Goal: Complete application form

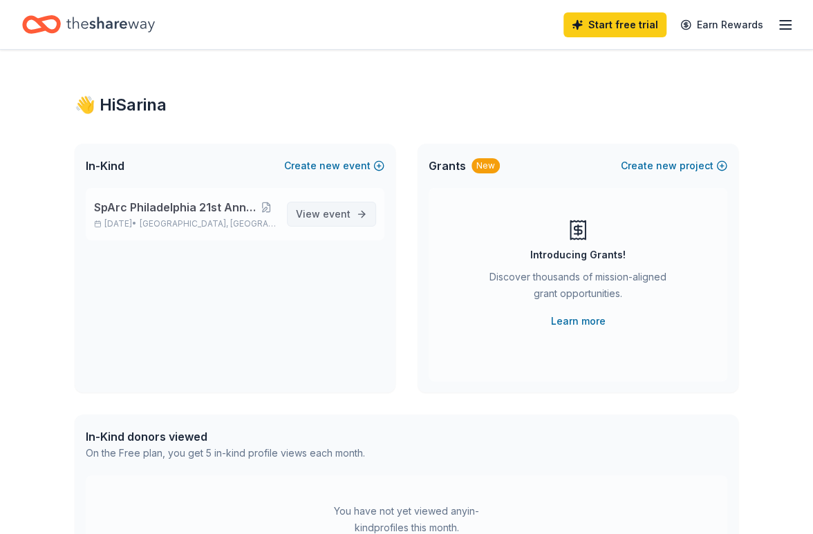
click at [325, 217] on span "event" at bounding box center [337, 214] width 28 height 12
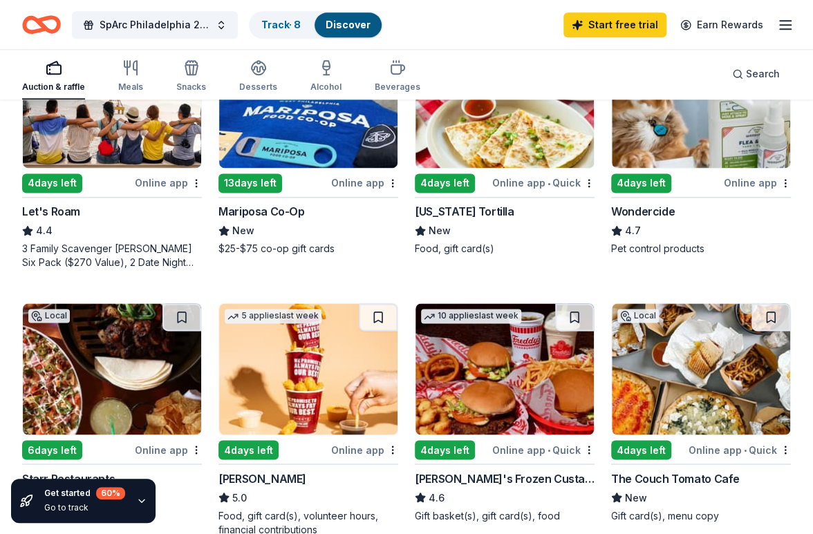
scroll to position [760, 0]
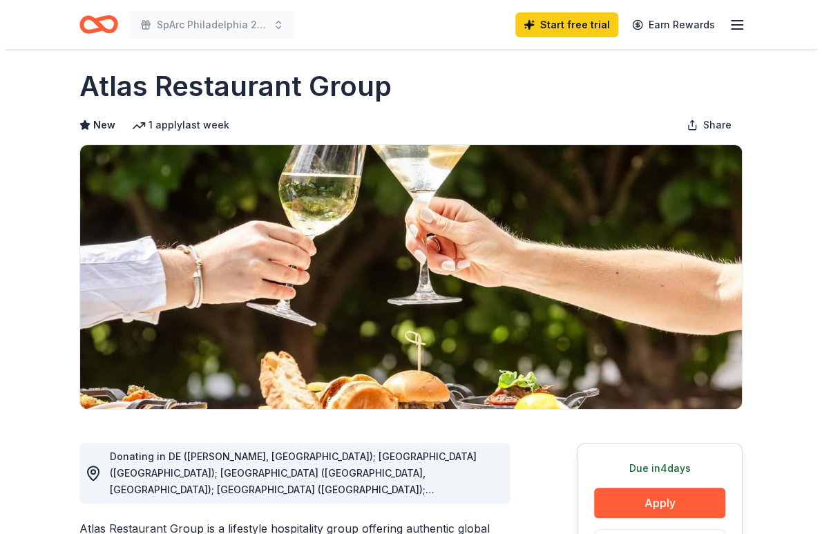
scroll to position [207, 0]
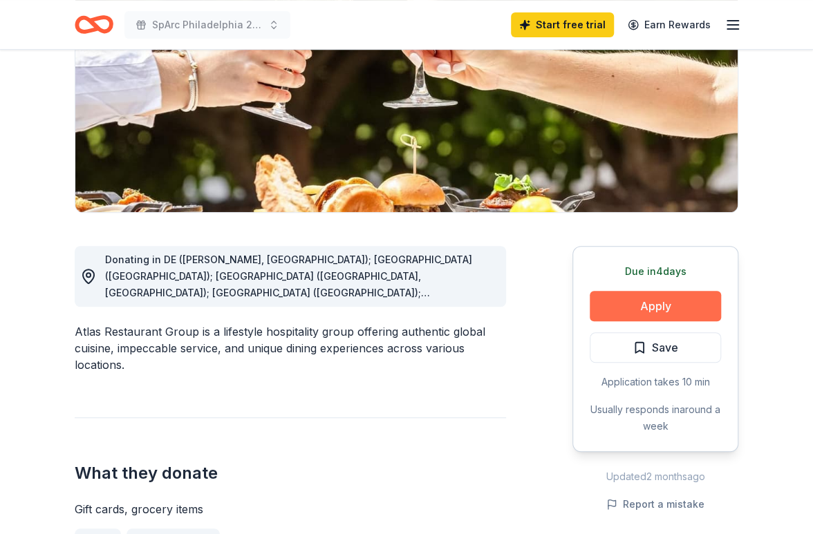
click at [640, 297] on button "Apply" at bounding box center [654, 306] width 131 height 30
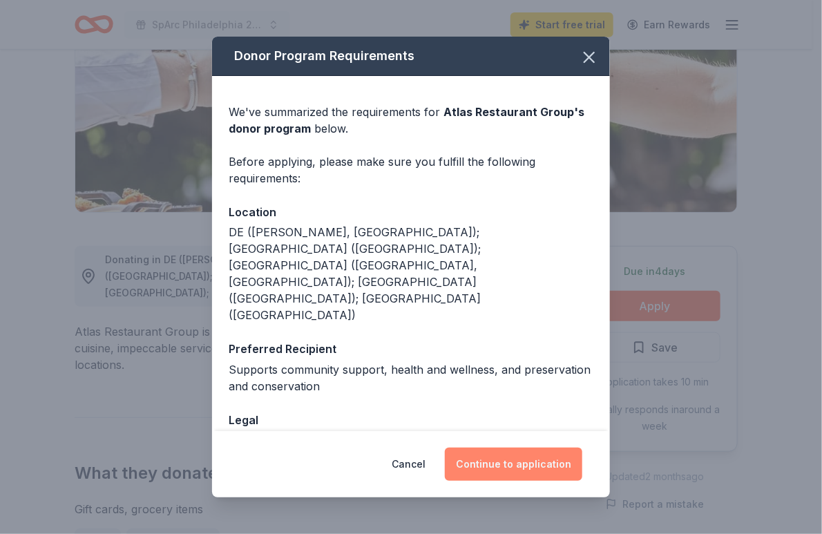
click at [531, 471] on button "Continue to application" at bounding box center [513, 464] width 137 height 33
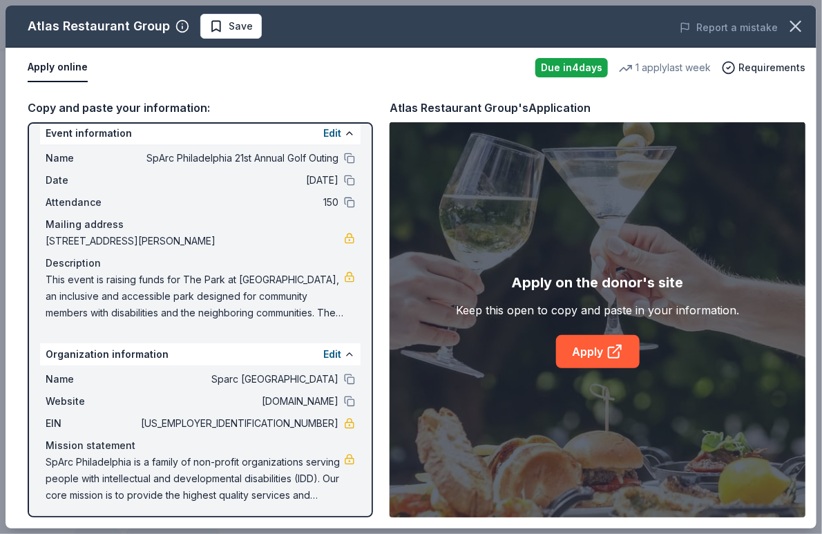
scroll to position [16, 0]
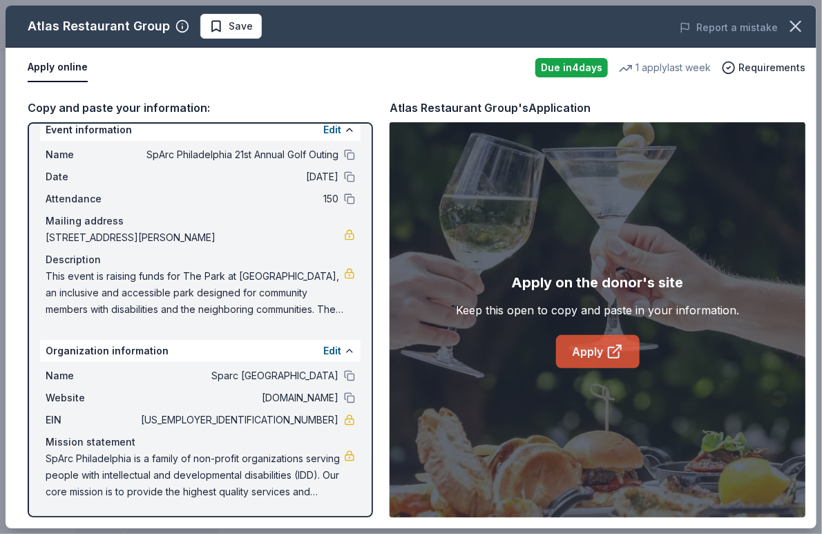
click at [598, 349] on link "Apply" at bounding box center [598, 351] width 84 height 33
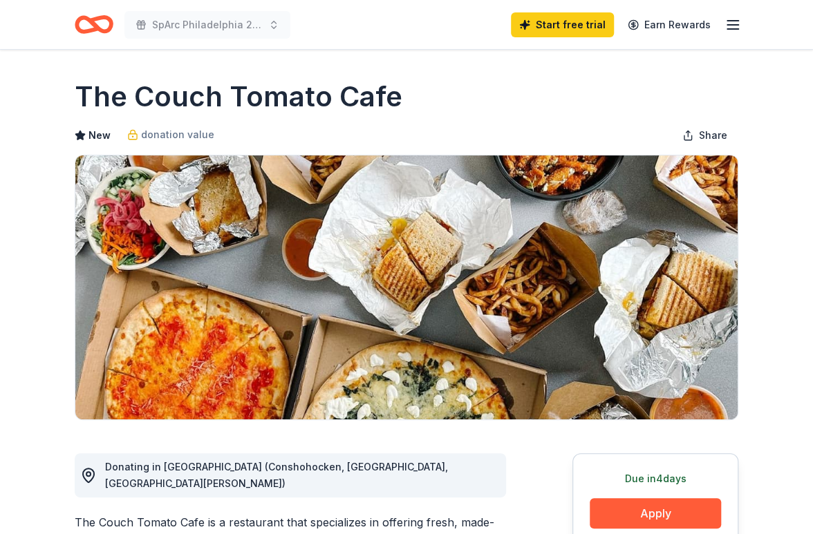
click at [658, 495] on div "Due [DATE] Apply Save ⚡️ Quick application" at bounding box center [655, 534] width 166 height 162
click at [654, 506] on button "Apply" at bounding box center [654, 513] width 131 height 30
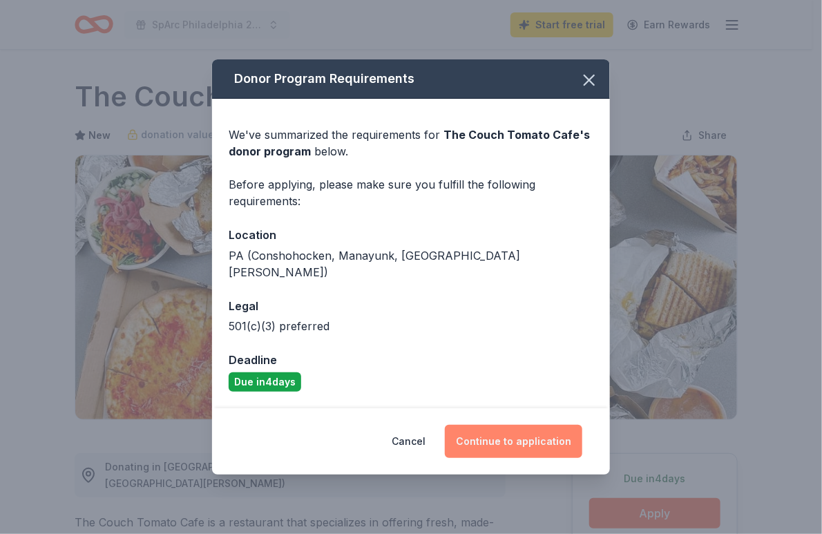
click at [524, 438] on button "Continue to application" at bounding box center [513, 441] width 137 height 33
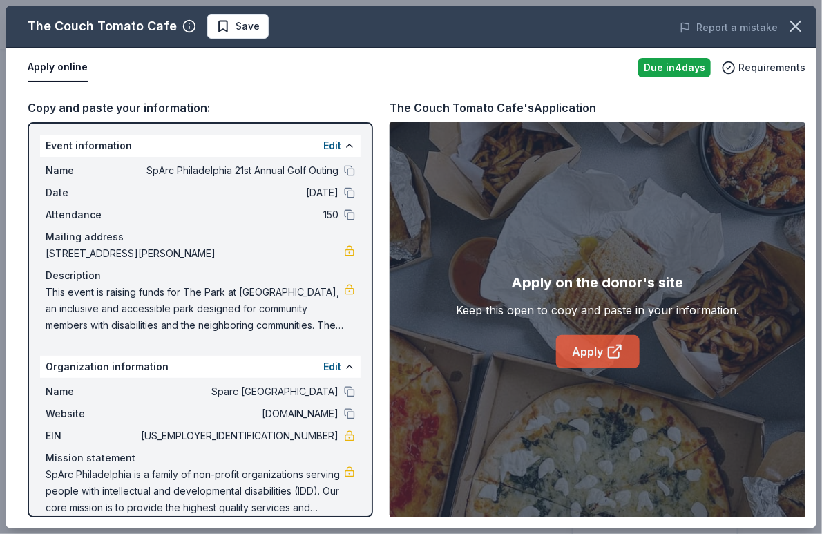
click at [571, 341] on link "Apply" at bounding box center [598, 351] width 84 height 33
